Goal: Navigation & Orientation: Find specific page/section

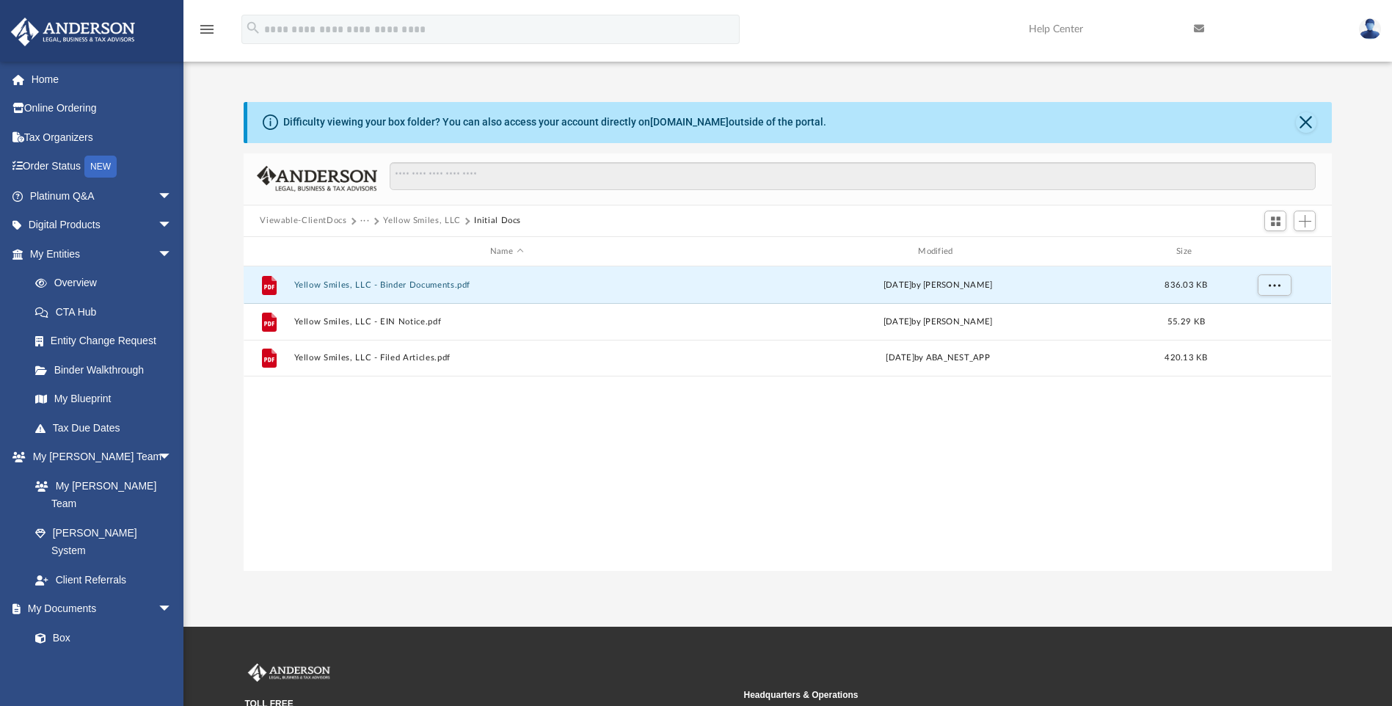
scroll to position [323, 1077]
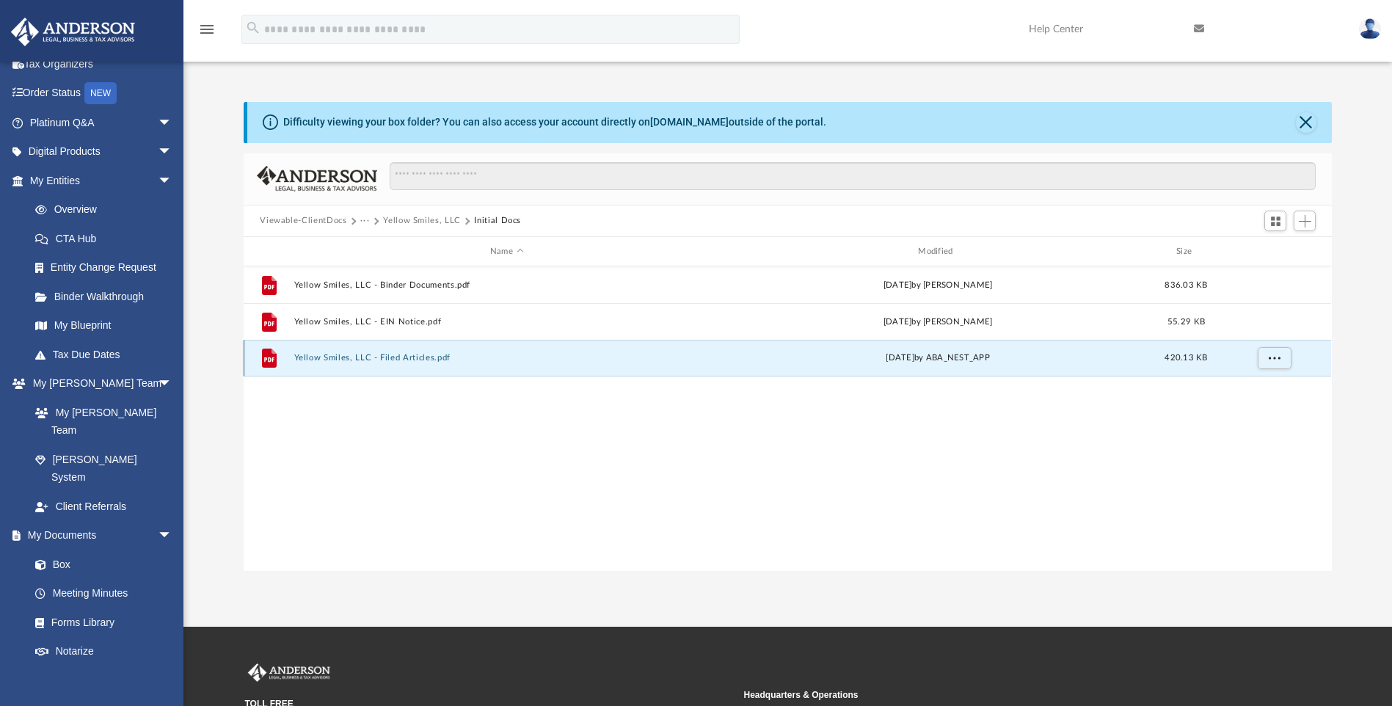
click at [394, 354] on button "Yellow Smiles, LLC - Filed Articles.pdf" at bounding box center [506, 359] width 425 height 10
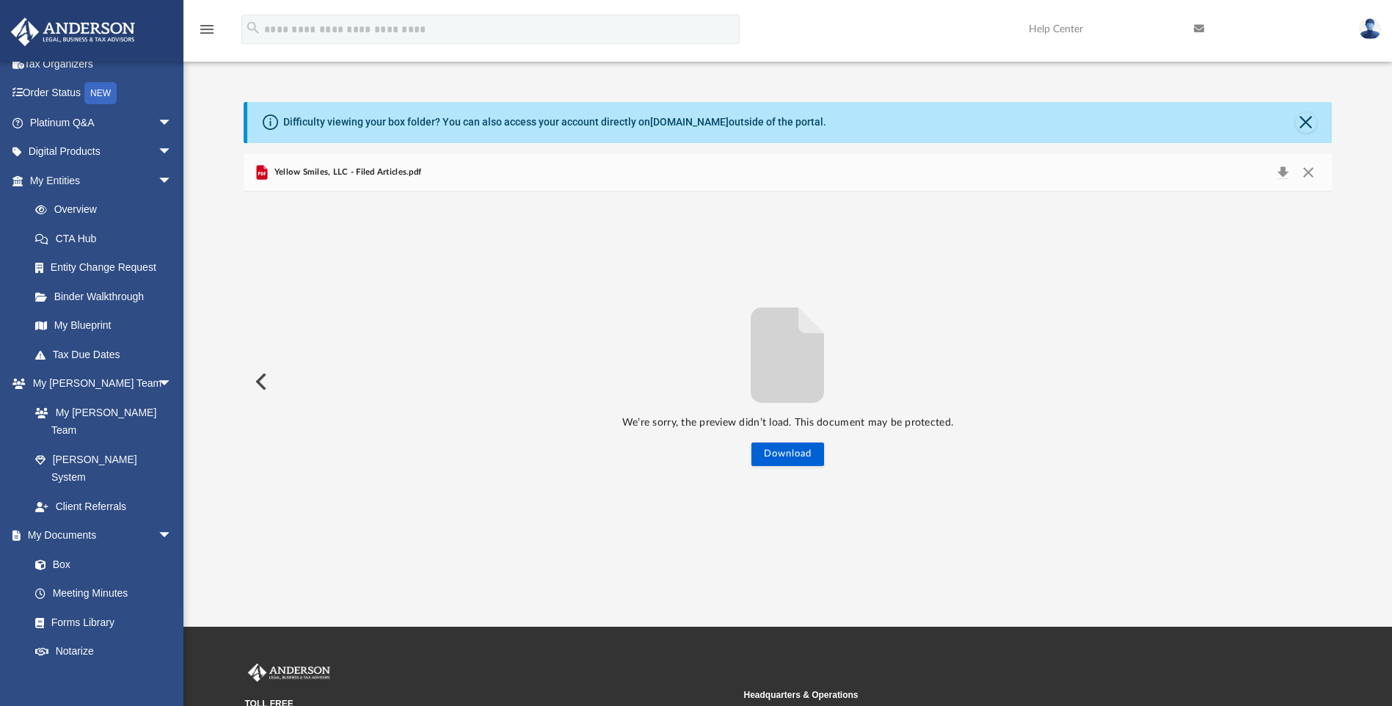
click at [258, 379] on button "Preview" at bounding box center [260, 381] width 32 height 41
click at [67, 550] on link "Box" at bounding box center [108, 564] width 174 height 29
click at [68, 550] on link "Box" at bounding box center [108, 564] width 174 height 29
click at [158, 521] on span "arrow_drop_down" at bounding box center [172, 536] width 29 height 30
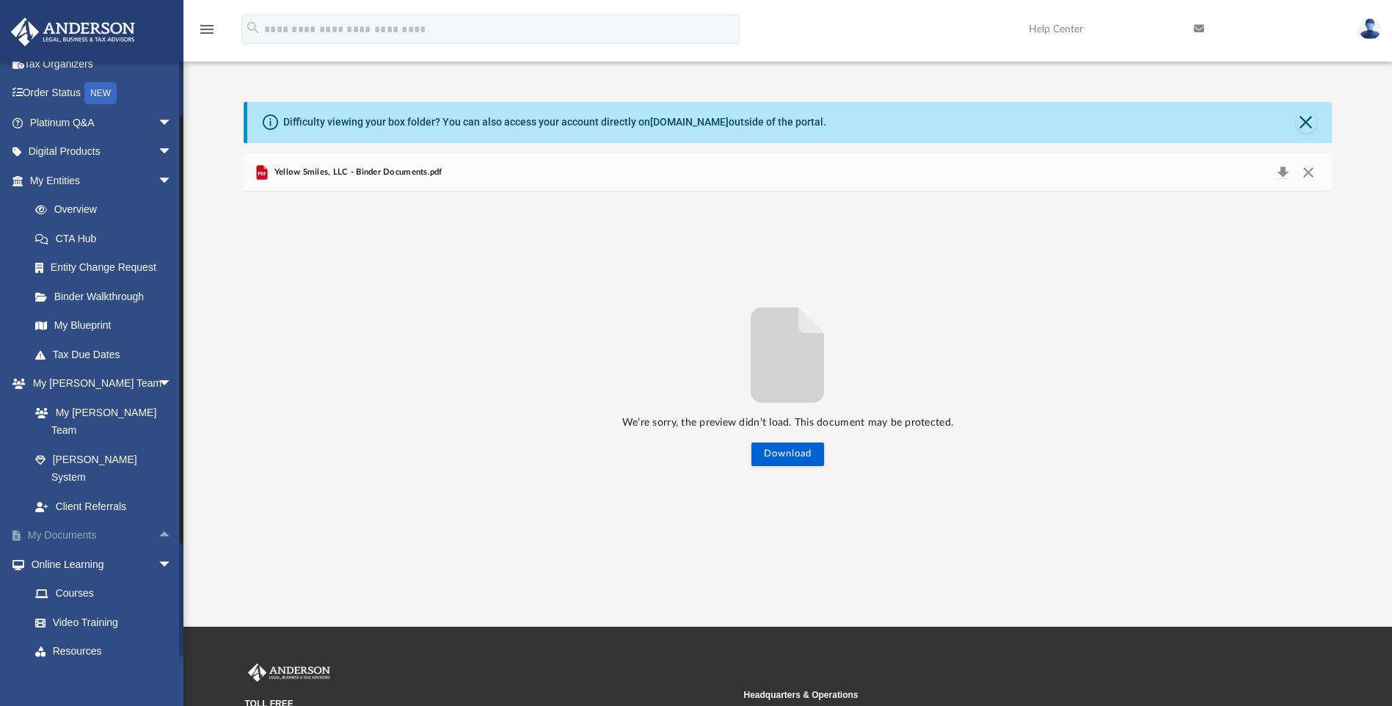
click at [158, 521] on span "arrow_drop_up" at bounding box center [172, 536] width 29 height 30
click at [85, 608] on link "Forms Library" at bounding box center [108, 622] width 174 height 29
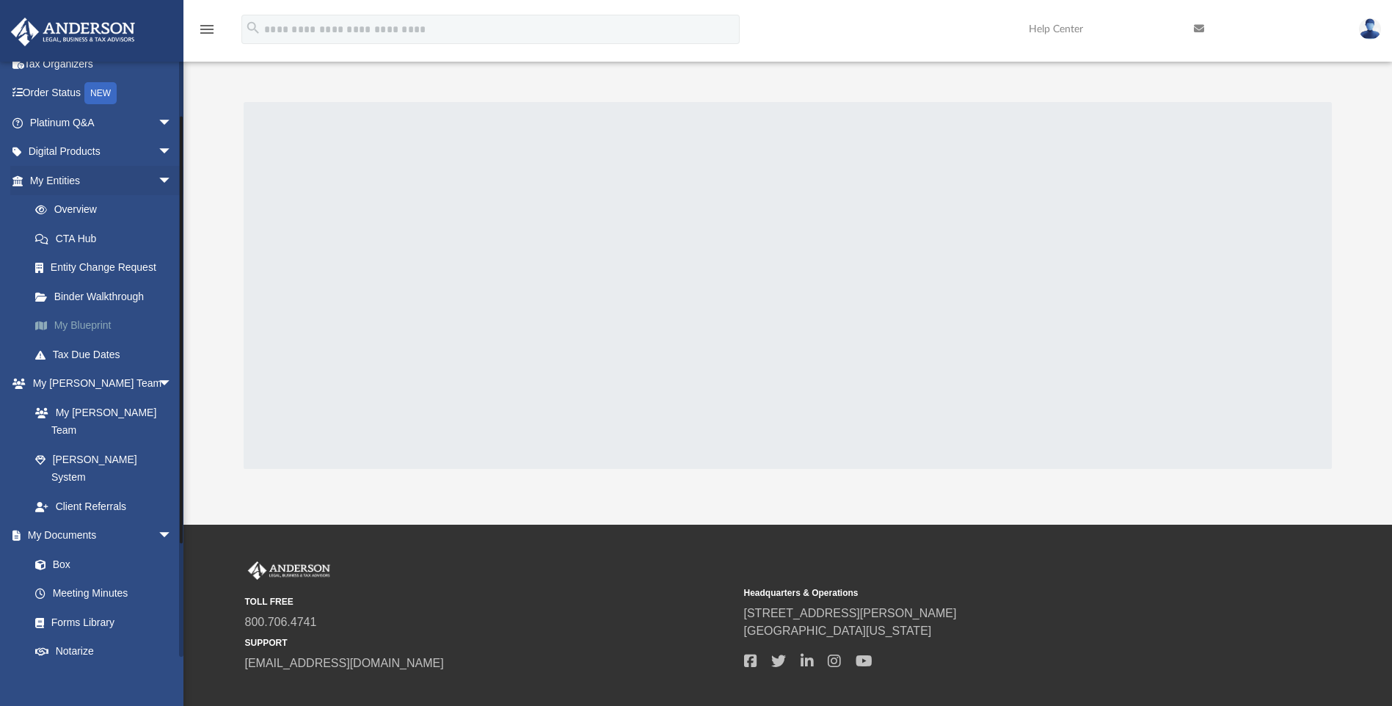
click at [104, 325] on link "My Blueprint" at bounding box center [108, 325] width 174 height 29
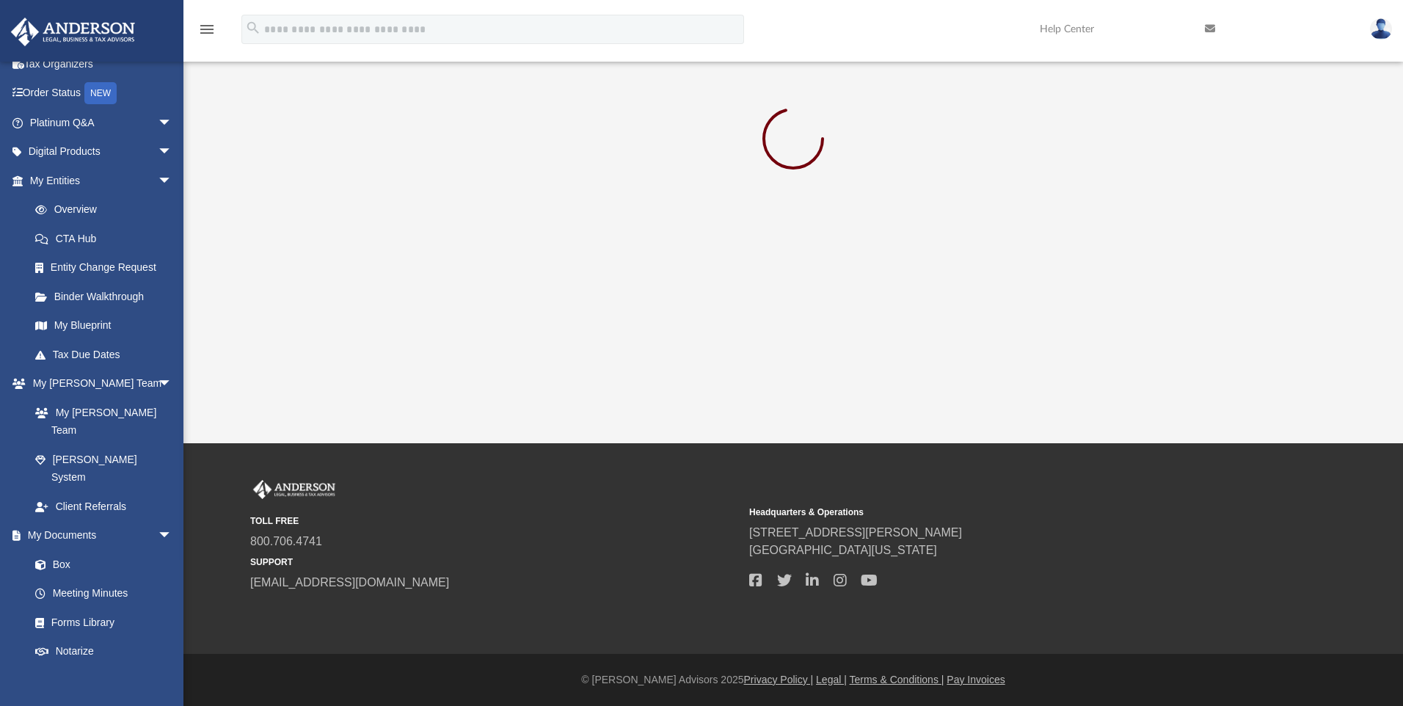
click at [1381, 27] on img at bounding box center [1381, 28] width 22 height 21
